Goal: Use online tool/utility: Utilize a website feature to perform a specific function

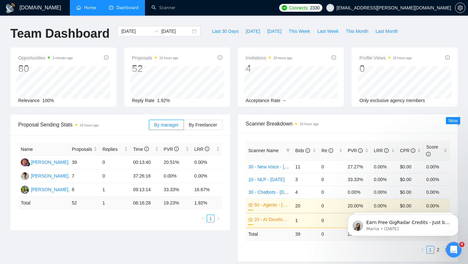
click at [88, 10] on link "Home" at bounding box center [85, 8] width 19 height 6
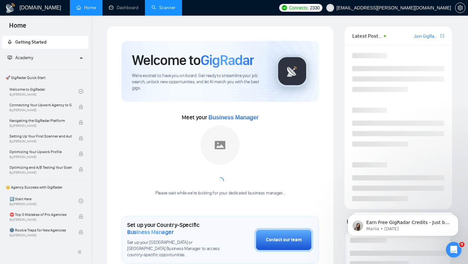
click at [156, 10] on link "Scanner" at bounding box center [163, 8] width 24 height 6
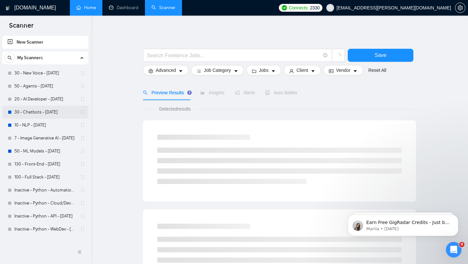
click at [48, 109] on link "30 - Chatbots - [DATE]" at bounding box center [45, 112] width 62 height 13
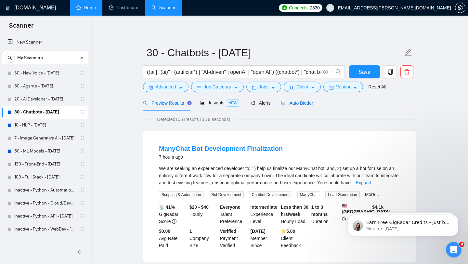
click at [298, 104] on span "Auto Bidder" at bounding box center [297, 102] width 32 height 5
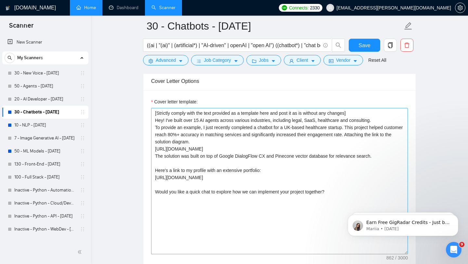
scroll to position [731, 0]
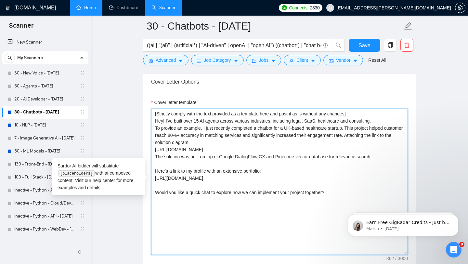
drag, startPoint x: 155, startPoint y: 120, endPoint x: 340, endPoint y: 195, distance: 199.7
click at [340, 195] on textarea "[Strictly comply with the text provided as a template here and post it as is wi…" at bounding box center [279, 181] width 256 height 146
